Goal: Information Seeking & Learning: Learn about a topic

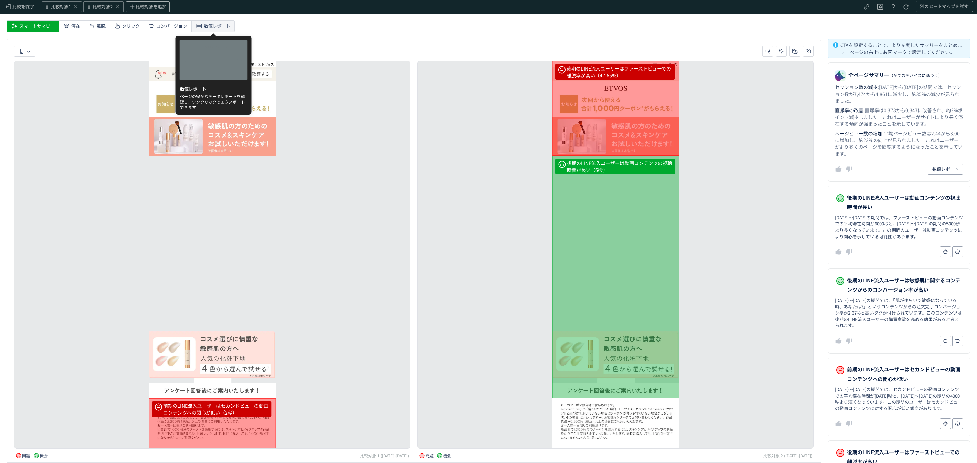
click at [216, 24] on span "数値レポート" at bounding box center [217, 26] width 26 height 11
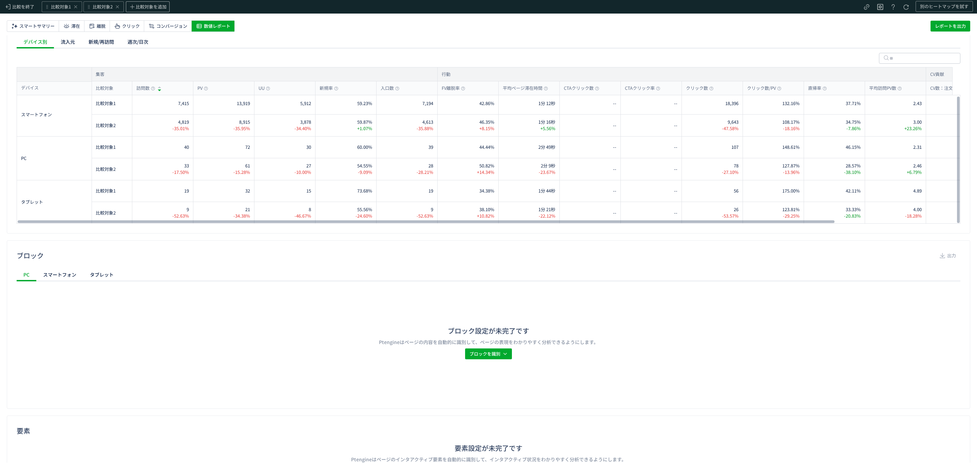
scroll to position [180, 0]
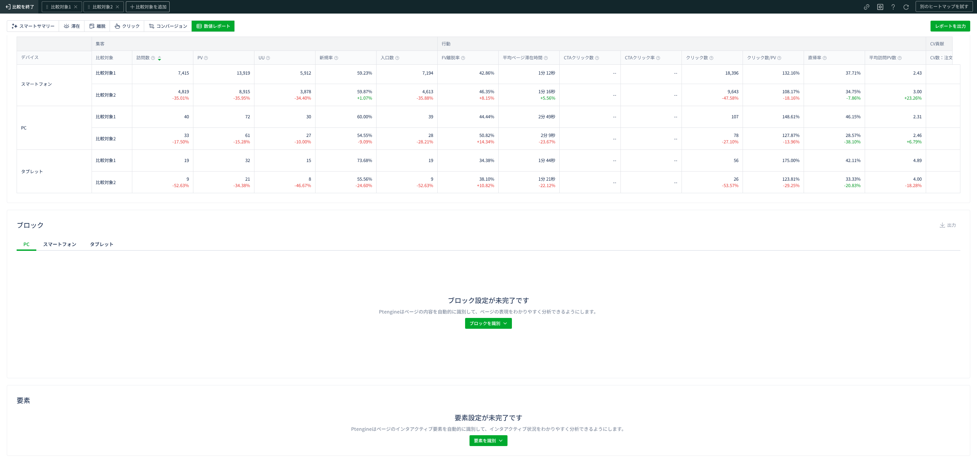
click at [21, 8] on span "比較を終了" at bounding box center [23, 7] width 22 height 6
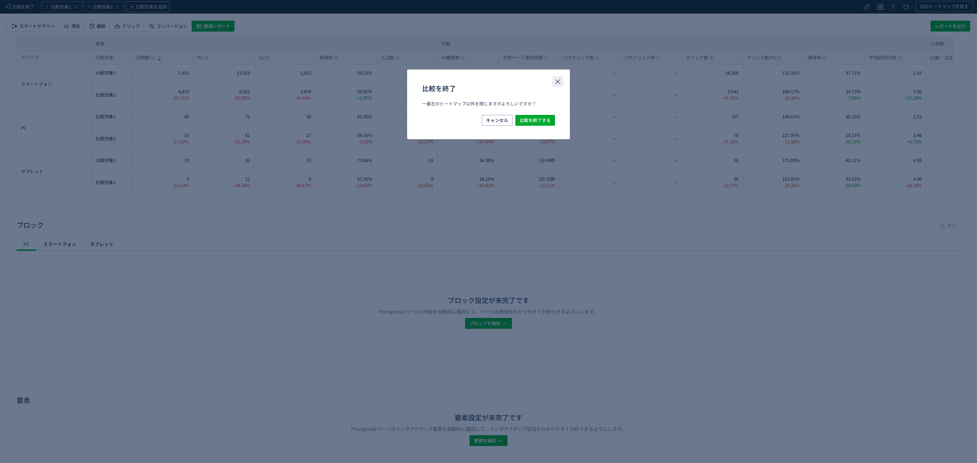
click at [553, 86] on button "close" at bounding box center [557, 81] width 11 height 11
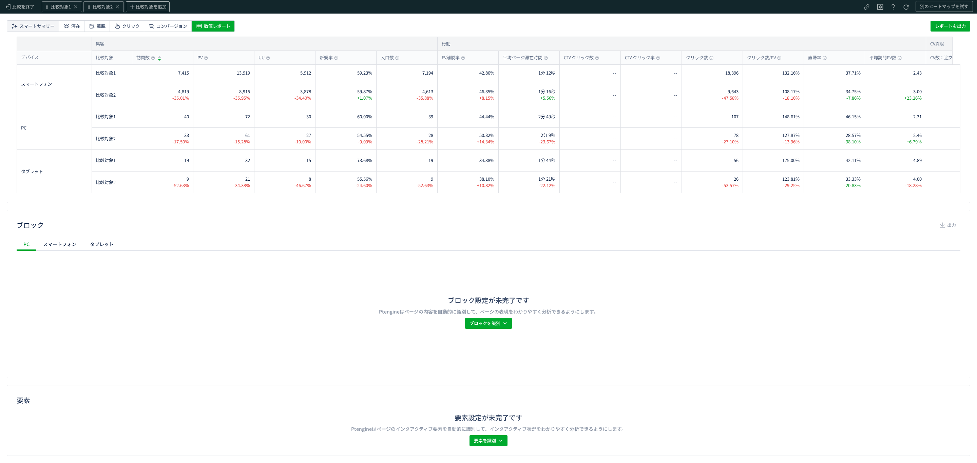
click at [44, 30] on span "スマートサマリー" at bounding box center [36, 26] width 35 height 11
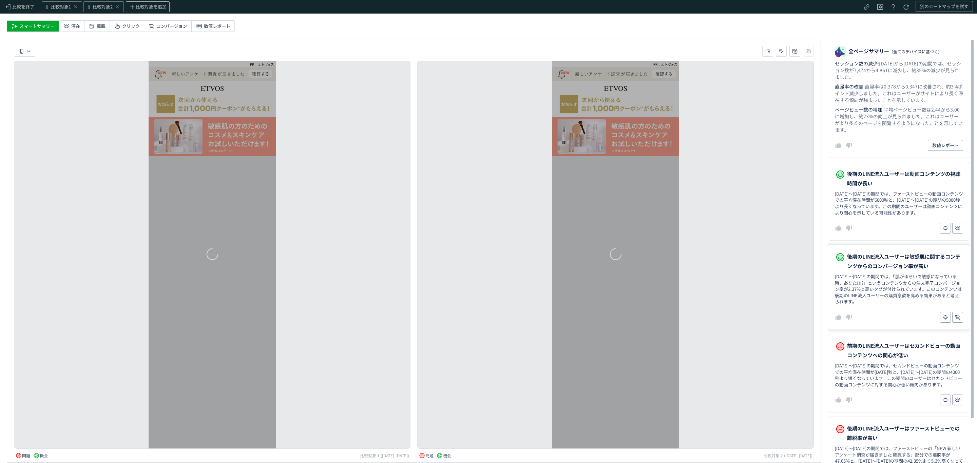
scroll to position [0, 0]
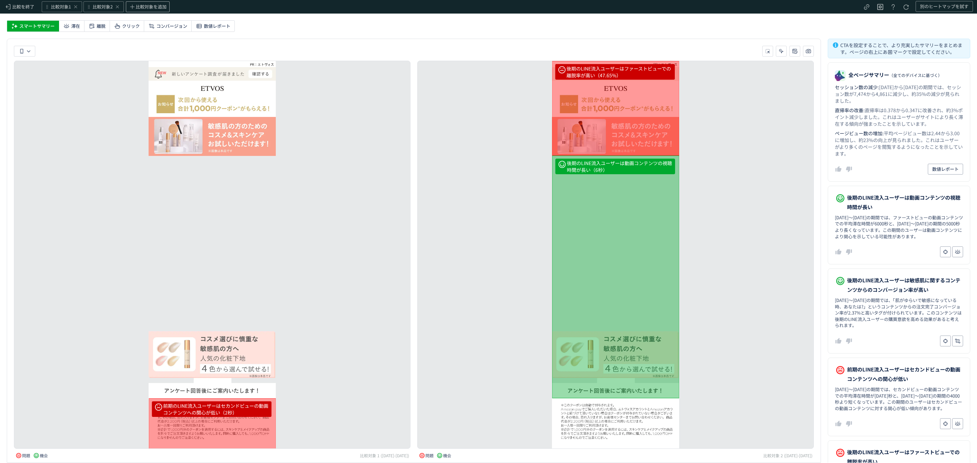
drag, startPoint x: 843, startPoint y: 246, endPoint x: 780, endPoint y: 259, distance: 63.7
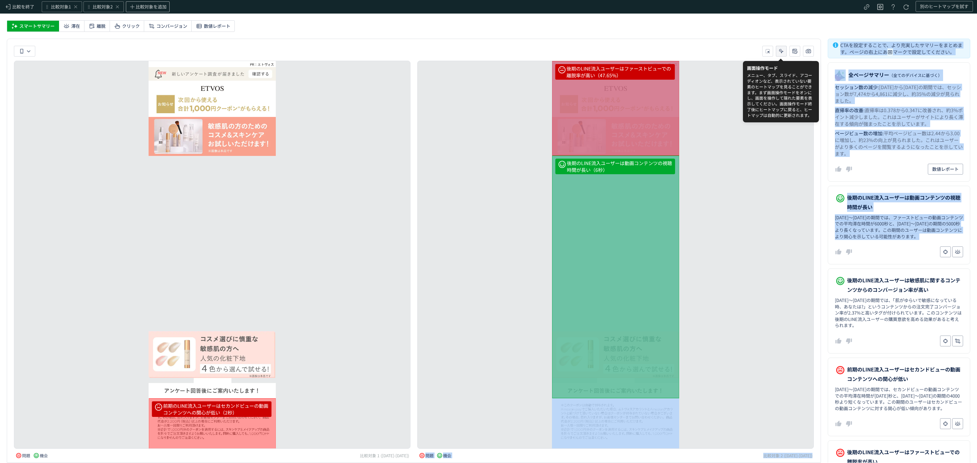
click at [651, 51] on icon "heatmap-toolbar-container" at bounding box center [781, 51] width 7 height 7
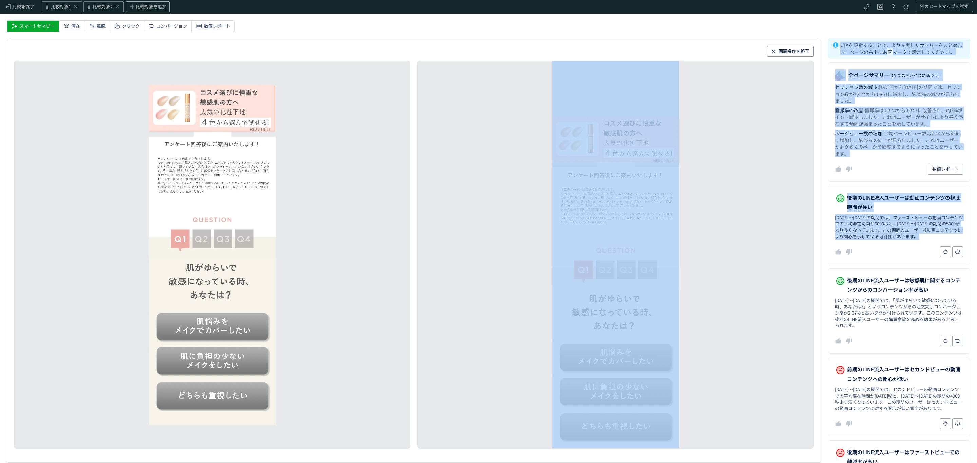
scroll to position [247, 0]
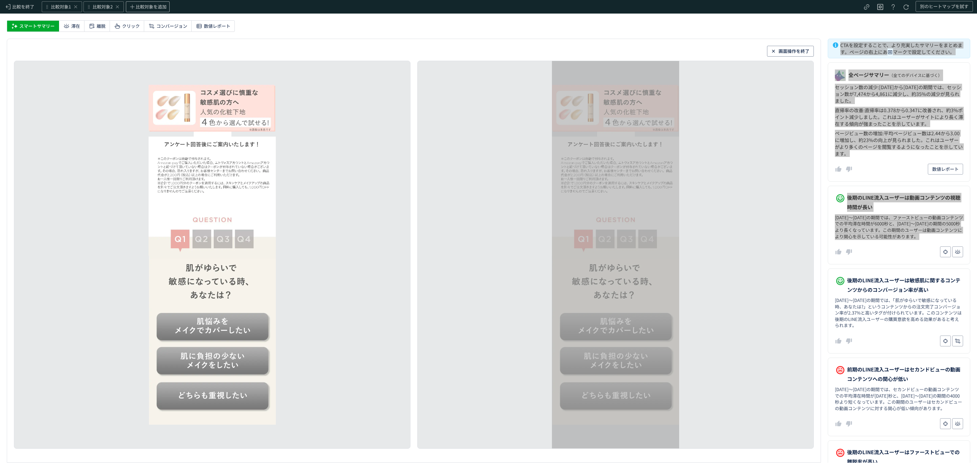
click at [630, 280] on img at bounding box center [615, 326] width 127 height 36
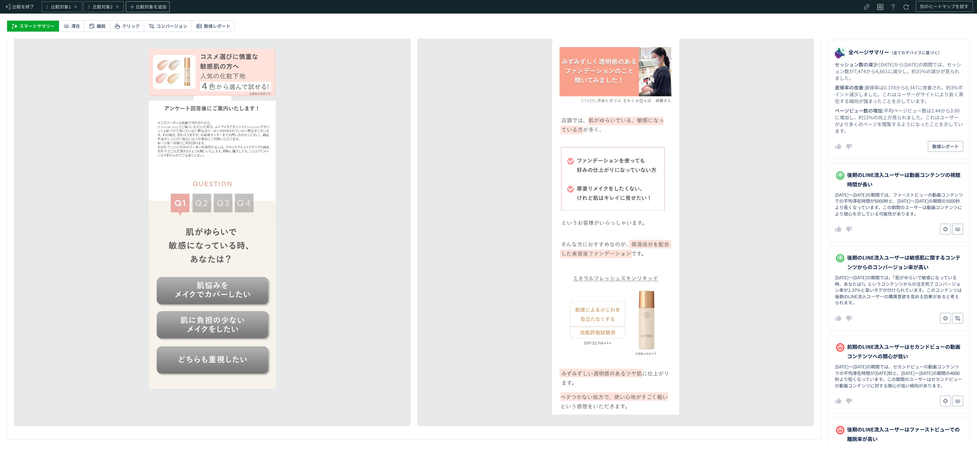
scroll to position [0, 0]
click at [245, 280] on img at bounding box center [212, 290] width 127 height 36
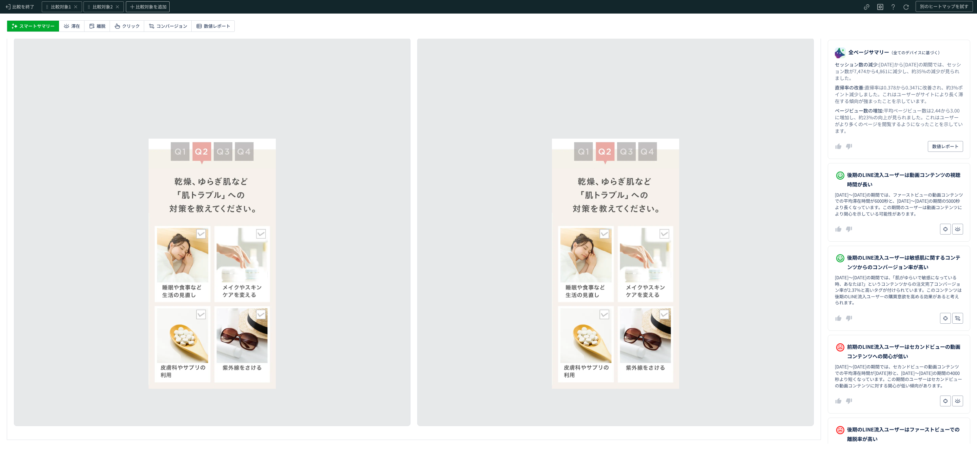
click at [643, 245] on img at bounding box center [648, 258] width 64 height 90
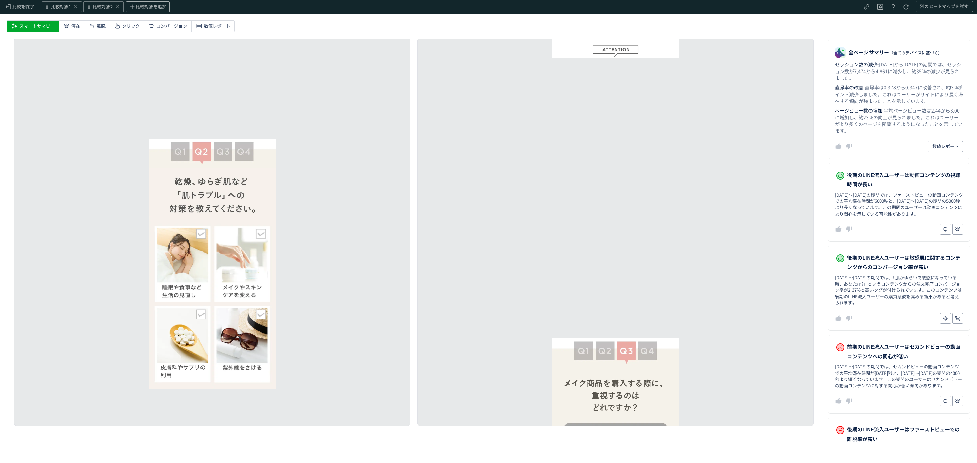
click at [234, 250] on img at bounding box center [244, 258] width 64 height 90
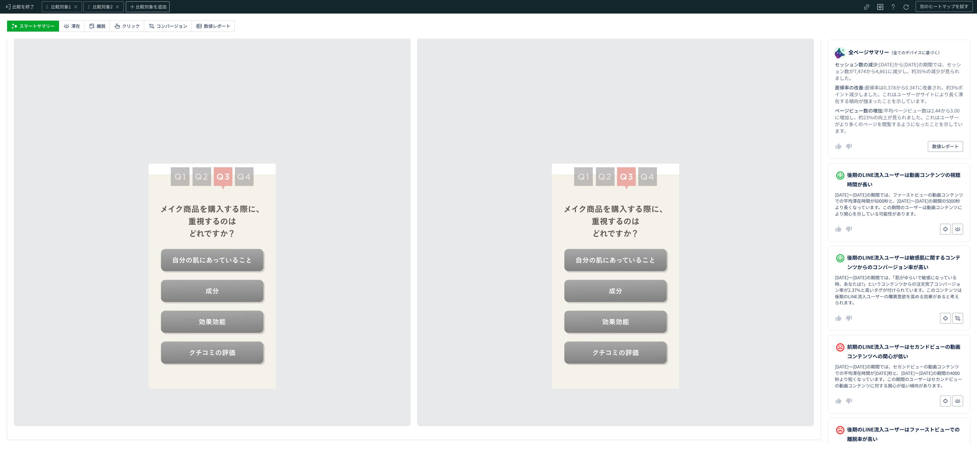
click at [238, 256] on img at bounding box center [212, 259] width 127 height 31
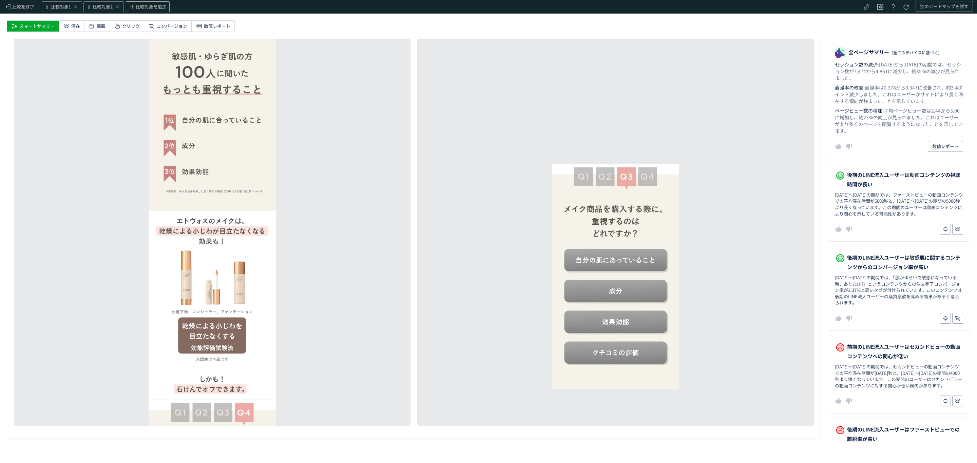
click at [651, 257] on img at bounding box center [615, 259] width 127 height 31
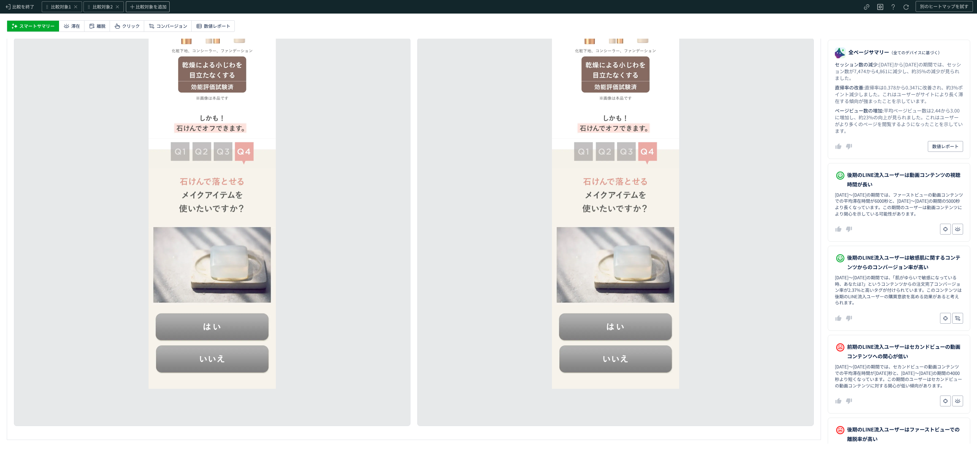
click at [621, 280] on img at bounding box center [615, 325] width 127 height 37
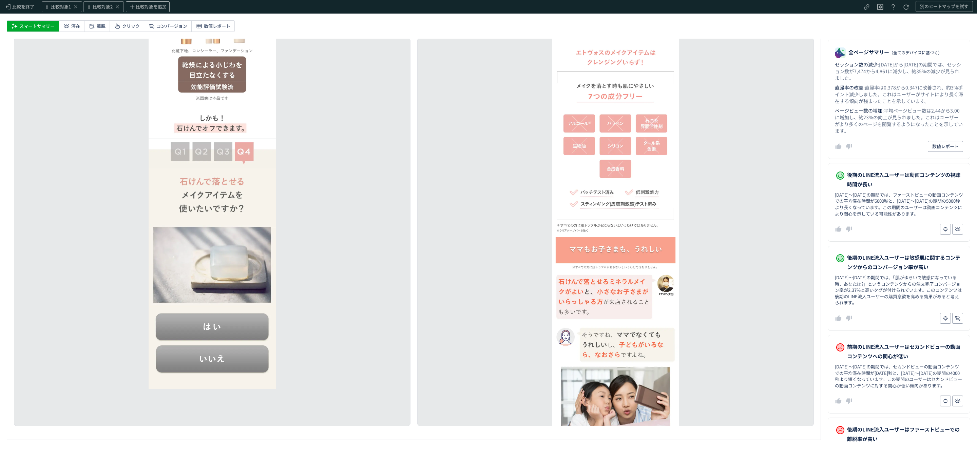
click at [205, 280] on img at bounding box center [212, 325] width 127 height 37
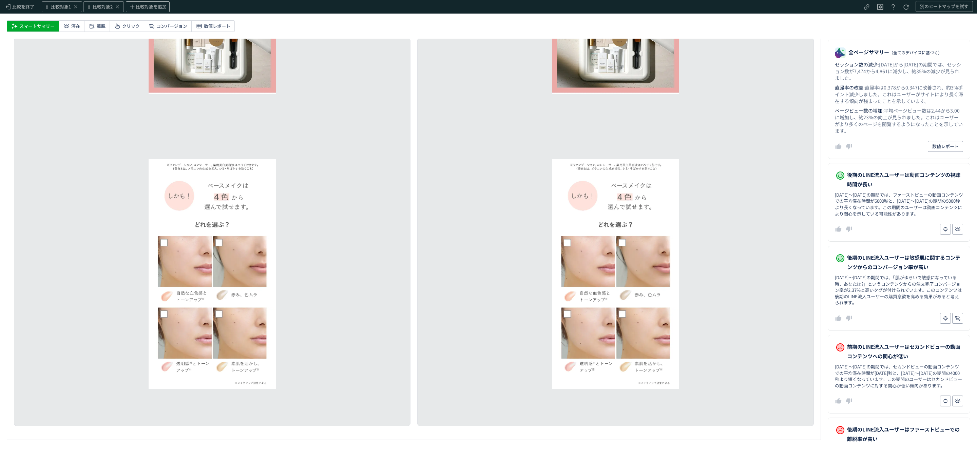
click at [575, 256] on img at bounding box center [584, 271] width 64 height 74
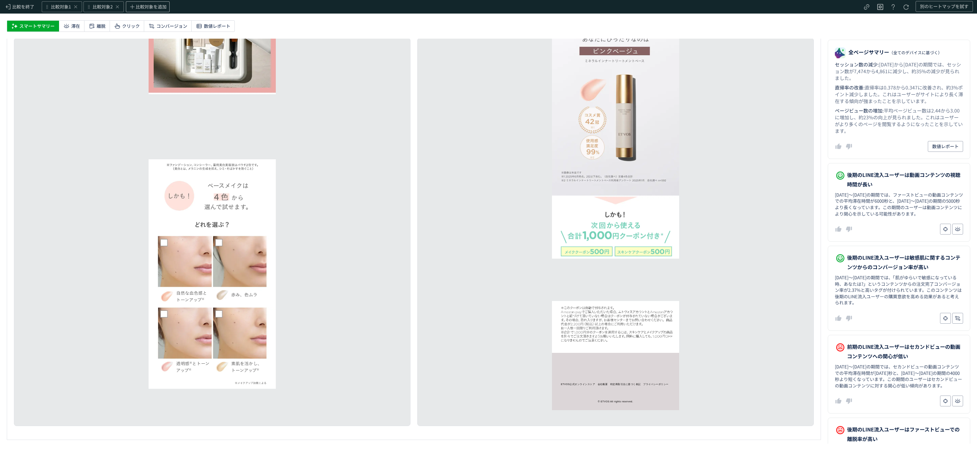
click at [175, 256] on img at bounding box center [181, 271] width 64 height 74
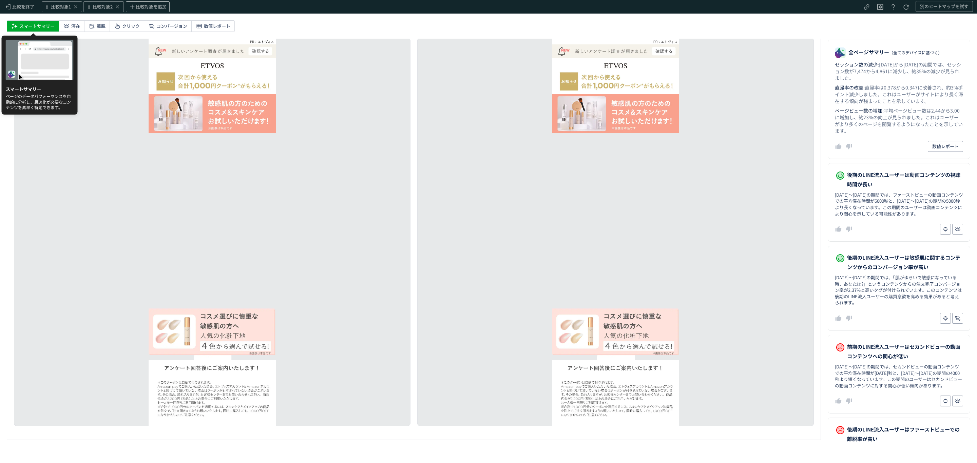
click at [45, 28] on span "スマートサマリー" at bounding box center [36, 26] width 35 height 11
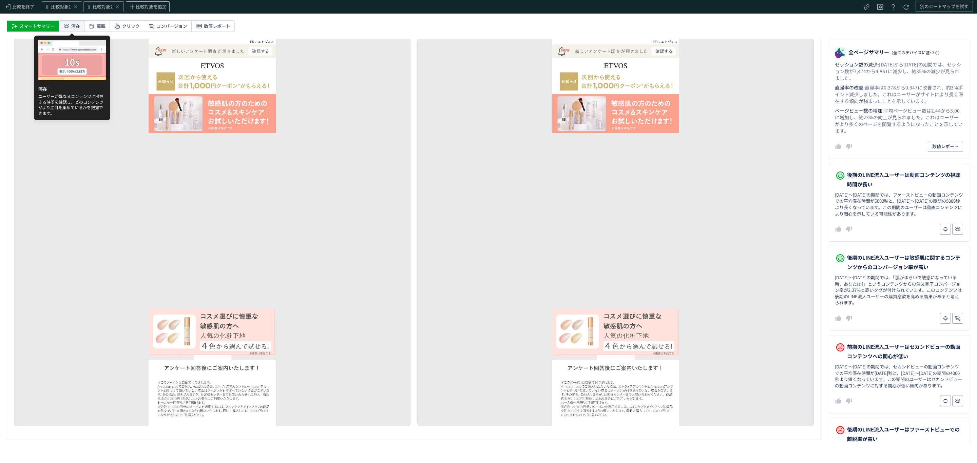
click at [70, 25] on div "滞在" at bounding box center [71, 26] width 25 height 11
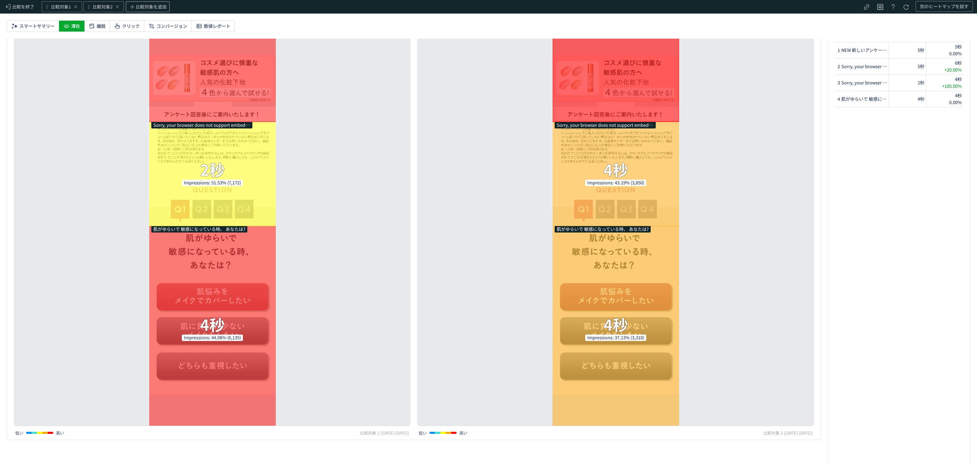
scroll to position [389, 0]
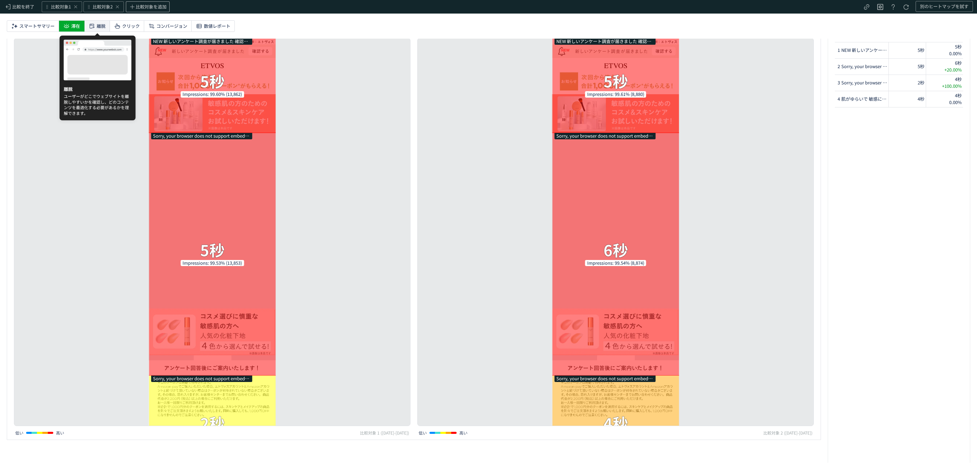
click at [95, 29] on icon at bounding box center [92, 26] width 7 height 7
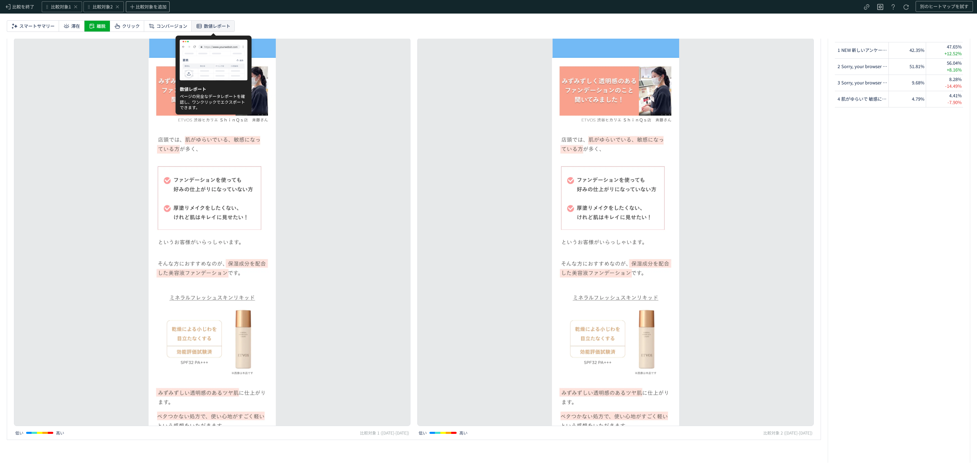
click at [218, 24] on span "数値レポート" at bounding box center [217, 26] width 26 height 11
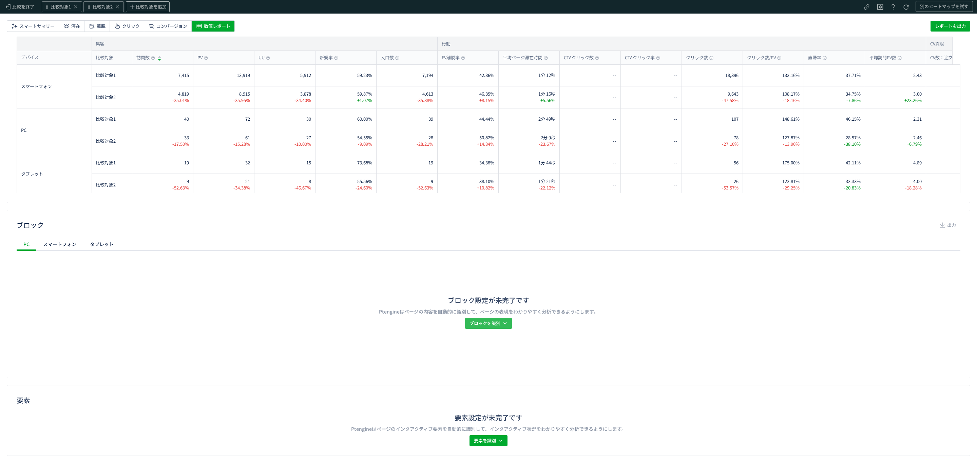
click at [479, 280] on span "ブロックを識別" at bounding box center [484, 323] width 31 height 11
click at [483, 280] on p "比較対象1" at bounding box center [485, 339] width 34 height 12
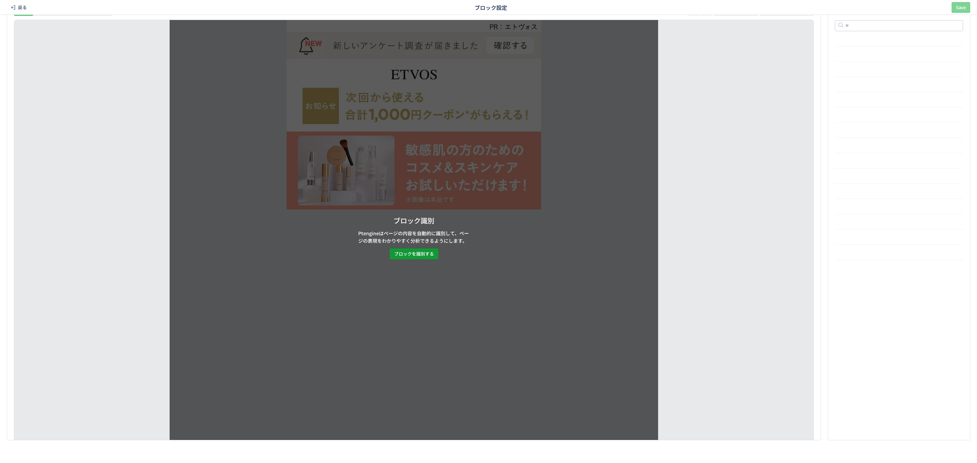
click at [432, 255] on span "ブロックを識別する" at bounding box center [414, 254] width 40 height 11
